Goal: Navigation & Orientation: Find specific page/section

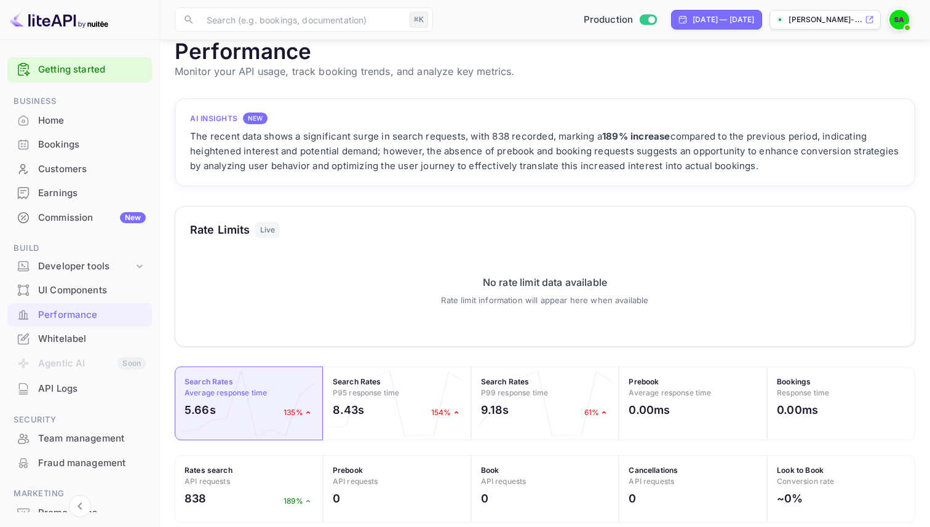
scroll to position [23, 0]
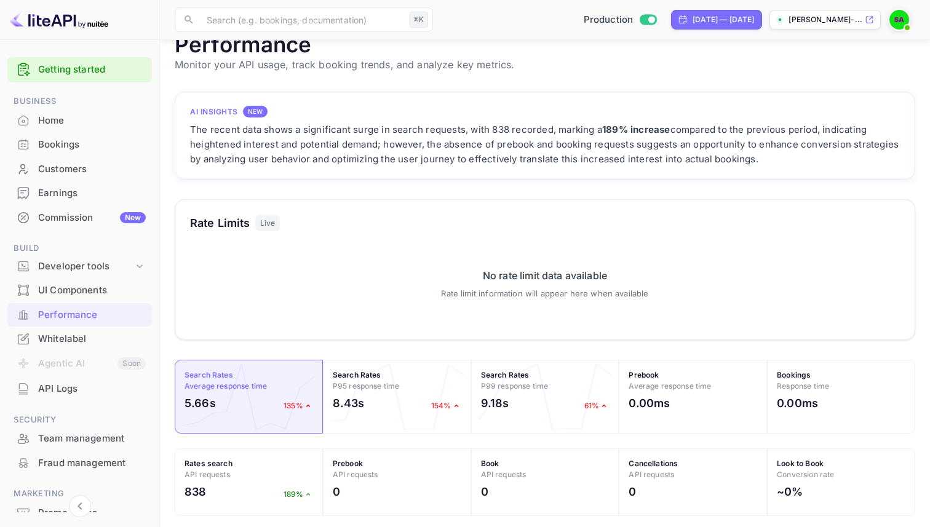
click at [497, 279] on div "No rate limit data available" at bounding box center [544, 275] width 207 height 15
click at [80, 321] on div "Performance" at bounding box center [92, 315] width 108 height 14
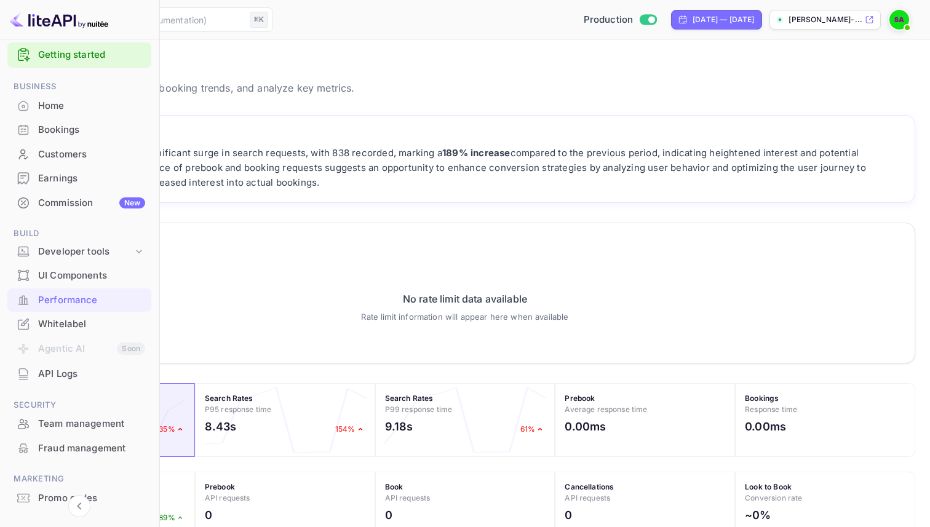
scroll to position [21, 0]
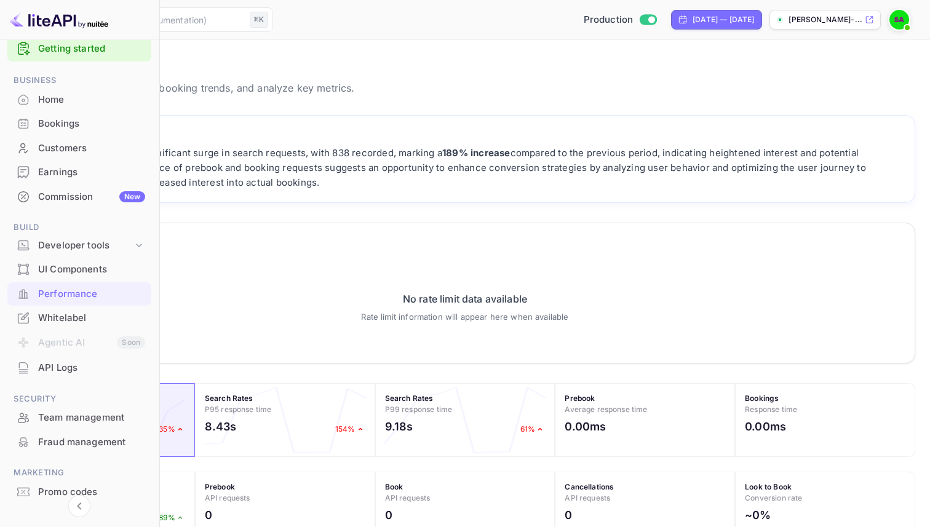
click at [111, 263] on div "UI Components" at bounding box center [91, 270] width 107 height 14
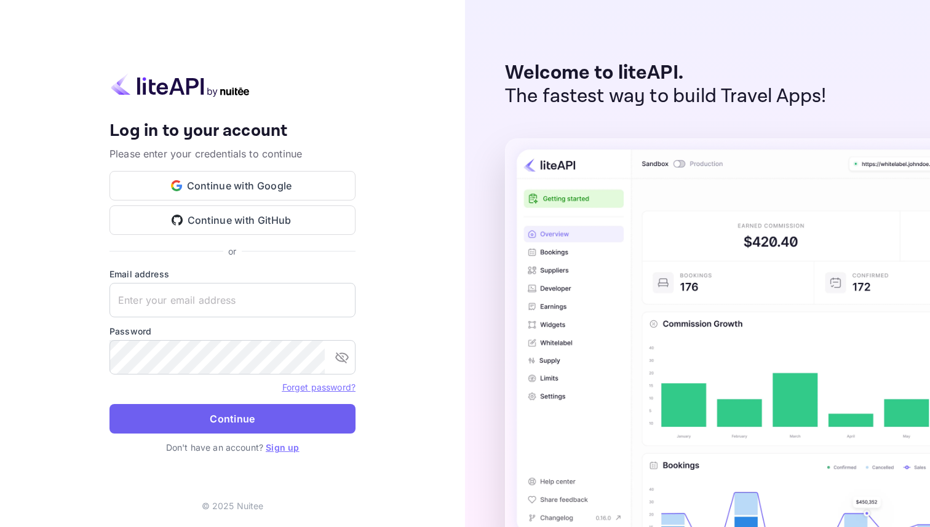
type input "[PERSON_NAME][EMAIL_ADDRESS][DOMAIN_NAME]"
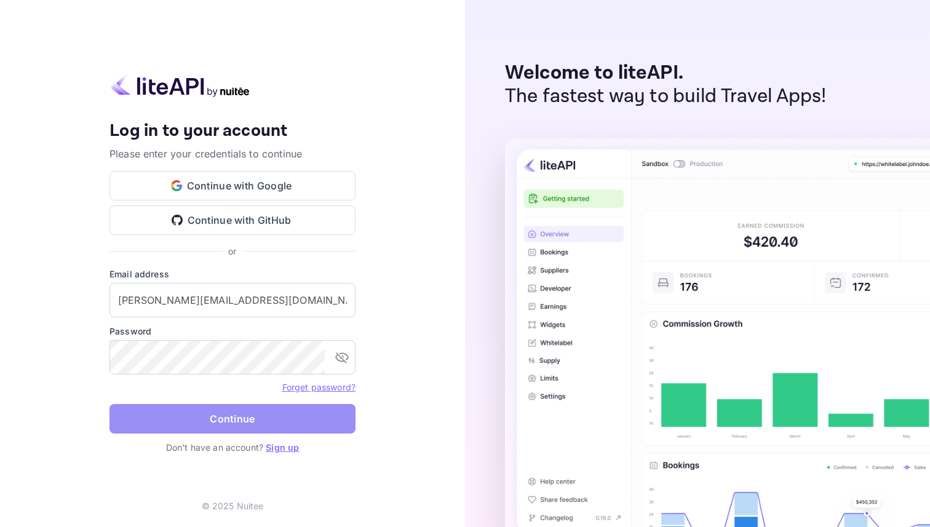
click at [223, 417] on button "Continue" at bounding box center [232, 419] width 246 height 30
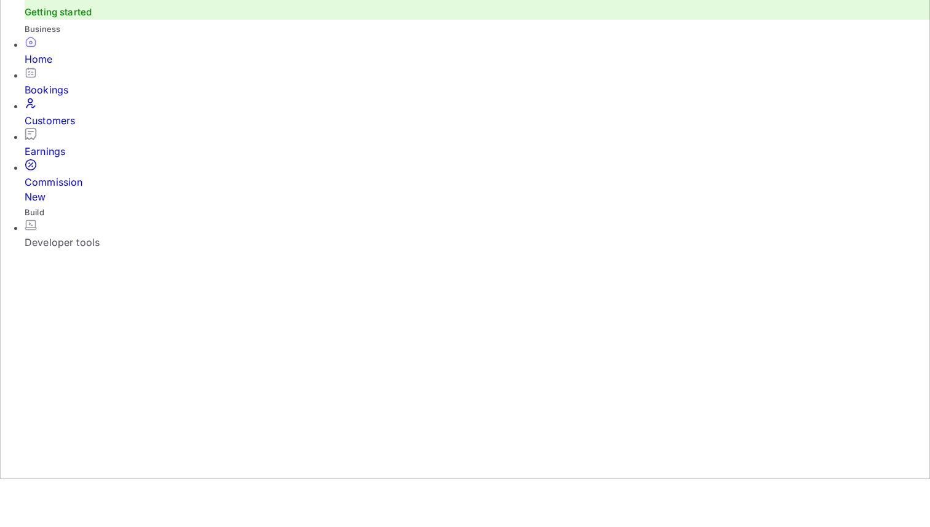
scroll to position [78, 0]
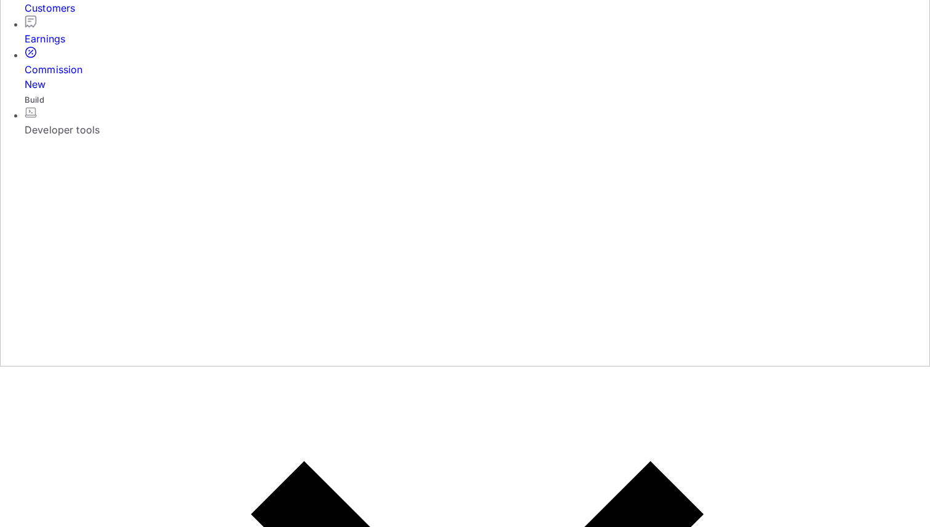
scroll to position [217, 0]
